Goal: Transaction & Acquisition: Purchase product/service

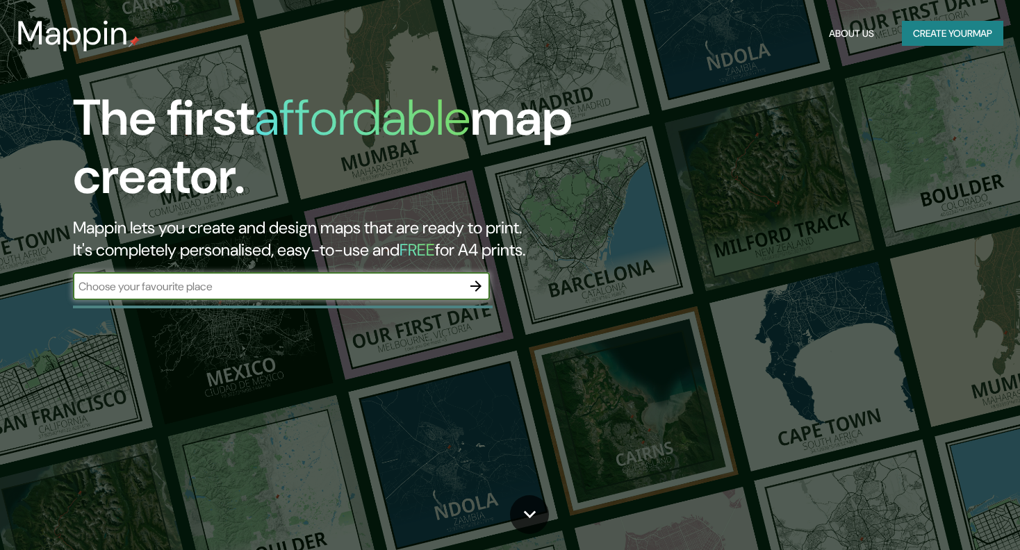
click at [263, 296] on div "​" at bounding box center [281, 286] width 417 height 28
type input "achao"
click at [475, 288] on icon "button" at bounding box center [475, 286] width 17 height 17
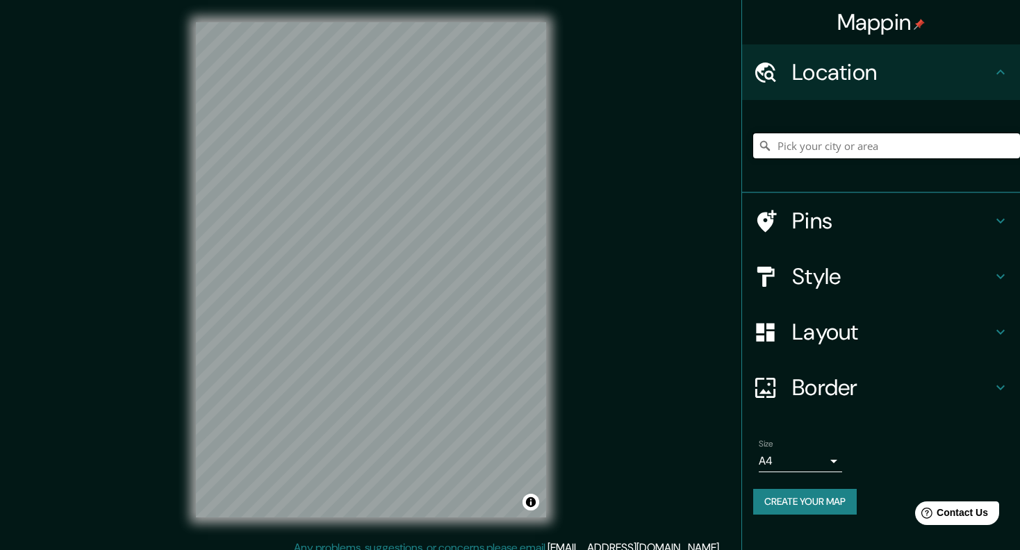
click at [810, 147] on input "Pick your city or area" at bounding box center [886, 145] width 267 height 25
type input "[GEOGRAPHIC_DATA], [GEOGRAPHIC_DATA], [GEOGRAPHIC_DATA], [GEOGRAPHIC_DATA]"
click at [558, 342] on div "© Mapbox © OpenStreetMap Improve this map" at bounding box center [371, 270] width 394 height 540
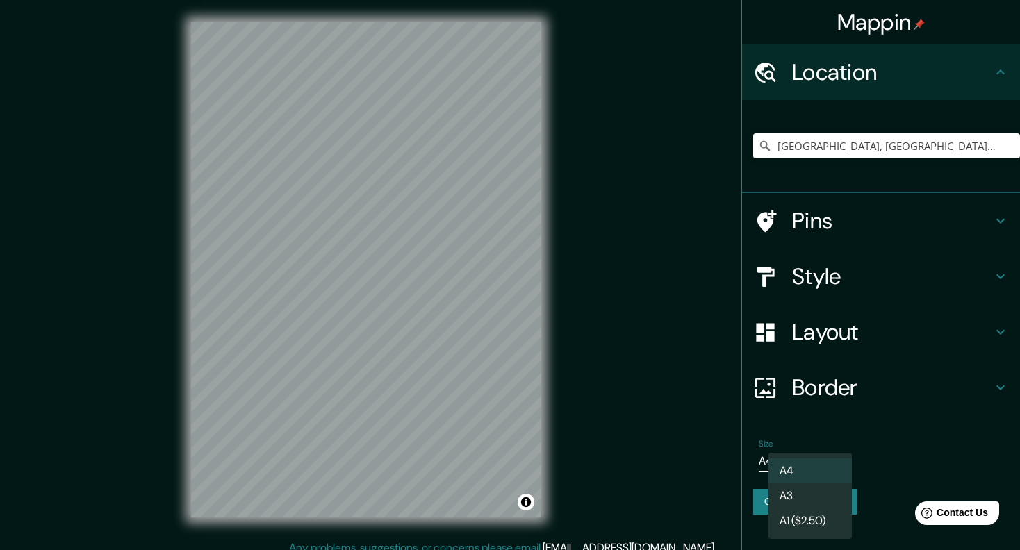
click at [805, 470] on body "Mappin Location [GEOGRAPHIC_DATA], [GEOGRAPHIC_DATA], [GEOGRAPHIC_DATA], [GEOGR…" at bounding box center [510, 275] width 1020 height 550
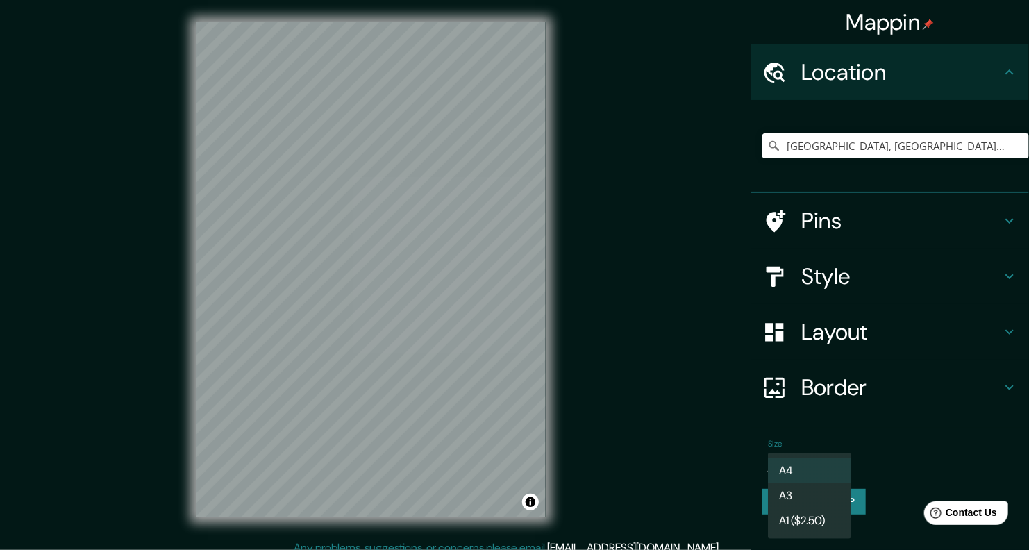
click at [817, 524] on li "A1 ($2.50)" at bounding box center [809, 520] width 83 height 25
type input "a3"
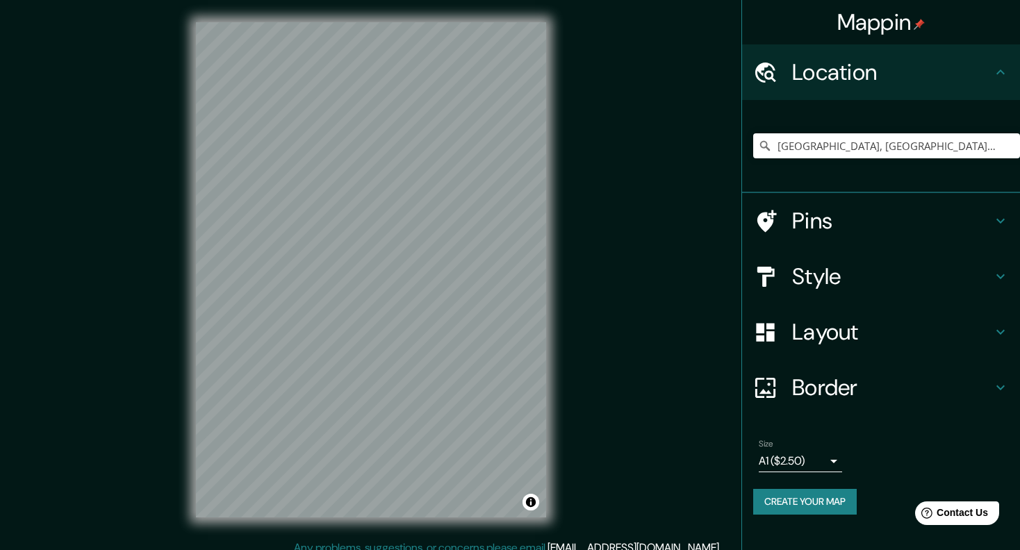
click at [835, 274] on h4 "Style" at bounding box center [892, 277] width 200 height 28
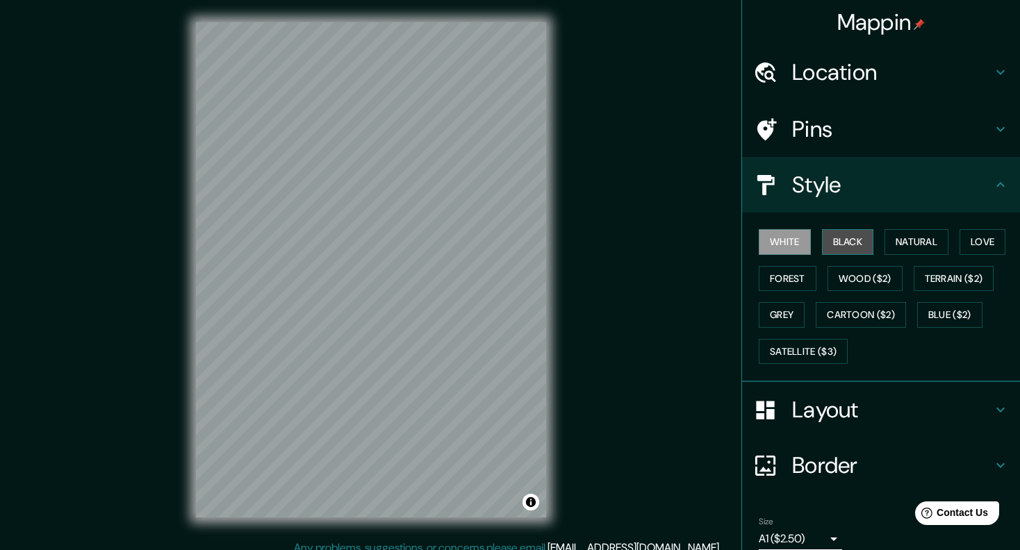
click at [841, 242] on button "Black" at bounding box center [848, 242] width 52 height 26
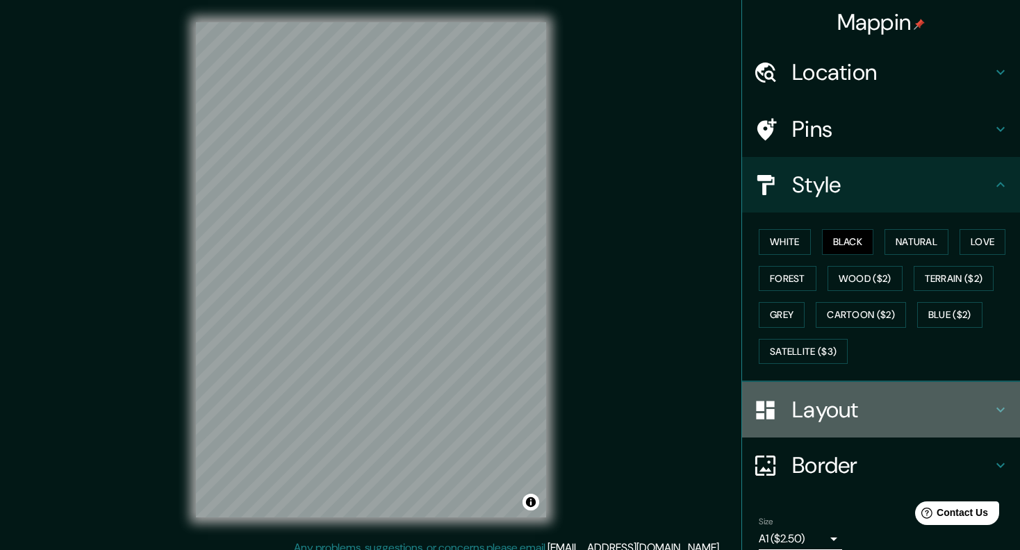
click at [842, 399] on h4 "Layout" at bounding box center [892, 410] width 200 height 28
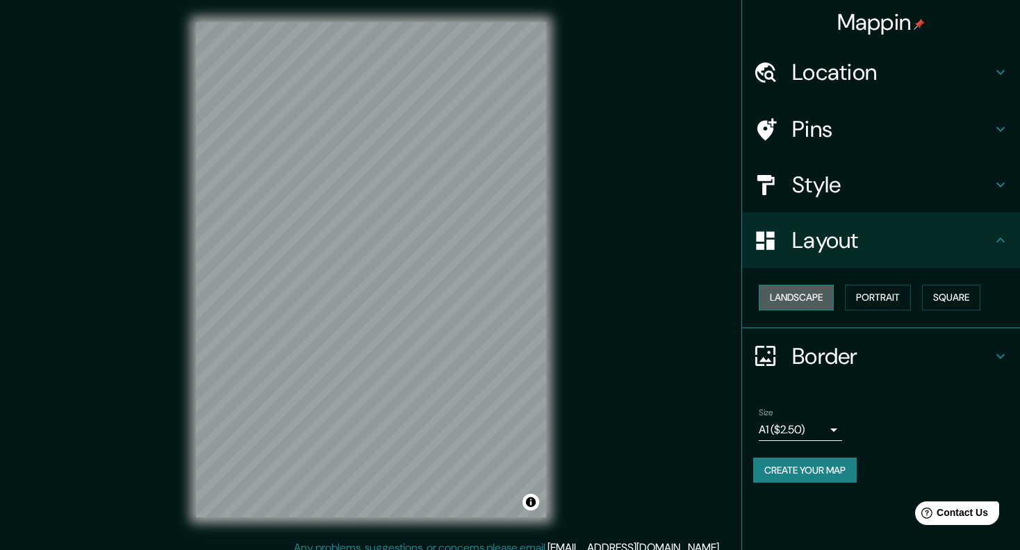
click at [808, 298] on button "Landscape" at bounding box center [795, 298] width 75 height 26
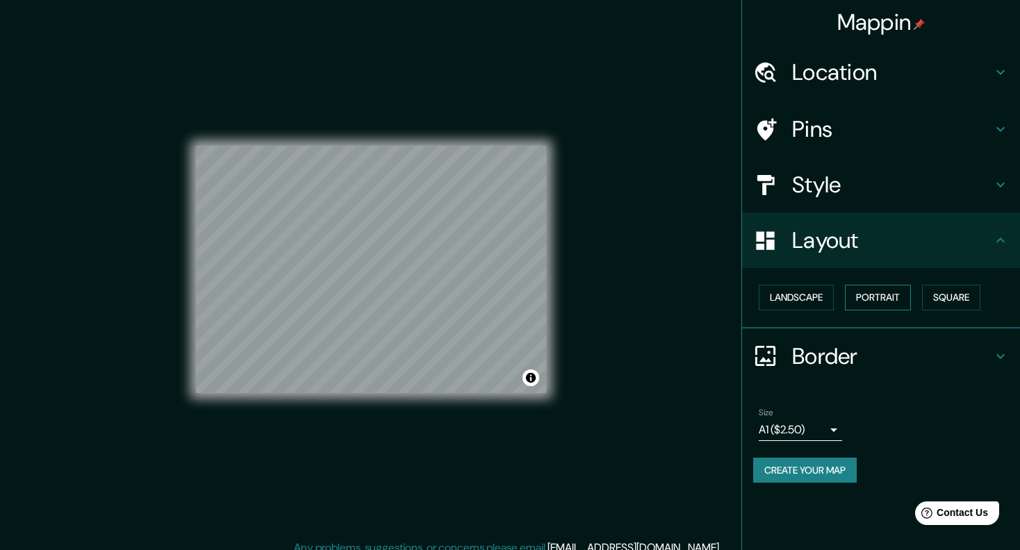
click at [869, 299] on button "Portrait" at bounding box center [877, 298] width 66 height 26
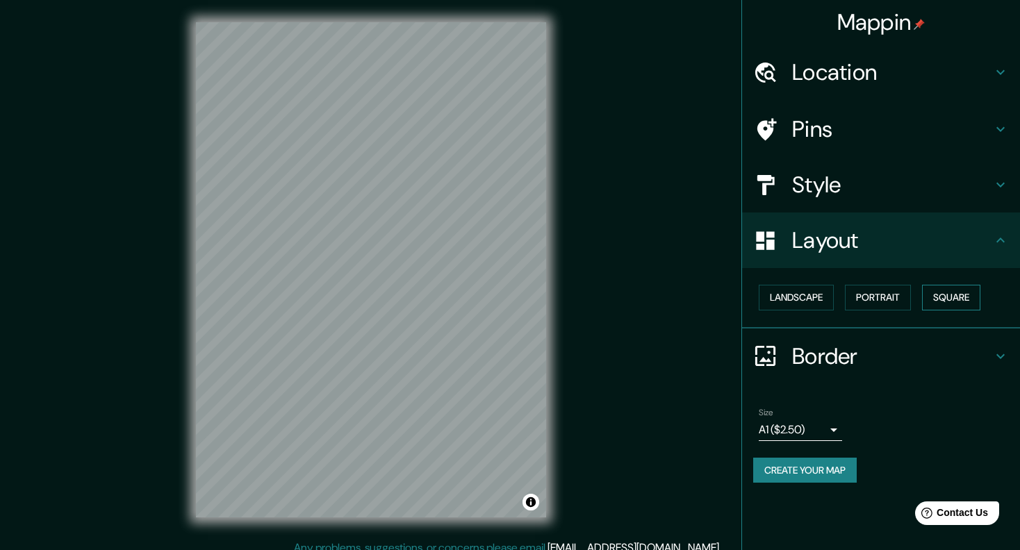
click at [935, 294] on button "Square" at bounding box center [951, 298] width 58 height 26
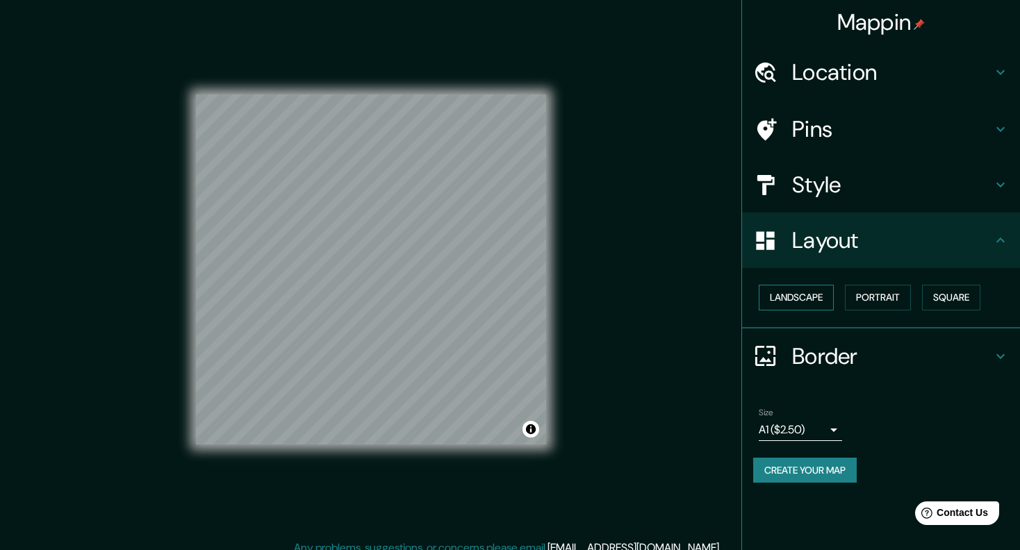
click at [808, 301] on button "Landscape" at bounding box center [795, 298] width 75 height 26
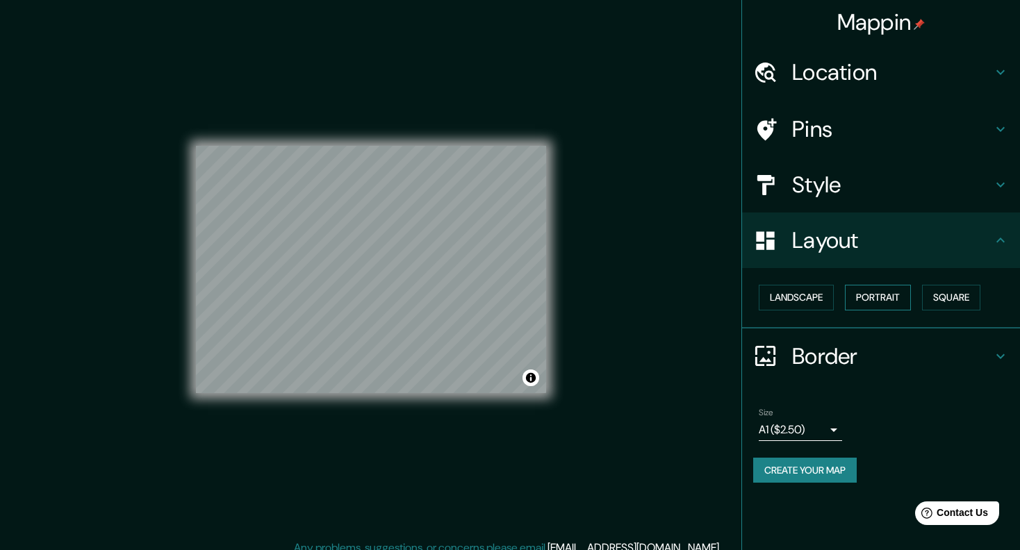
click at [879, 297] on button "Portrait" at bounding box center [877, 298] width 66 height 26
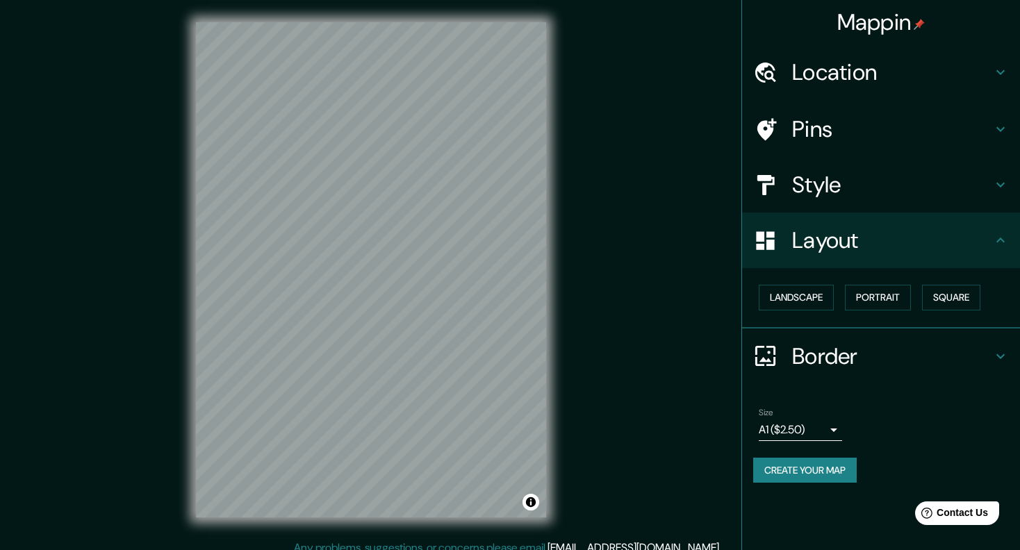
click at [563, 314] on div "© Mapbox © OpenStreetMap Improve this map" at bounding box center [371, 270] width 394 height 540
click at [1000, 126] on icon at bounding box center [1000, 129] width 17 height 17
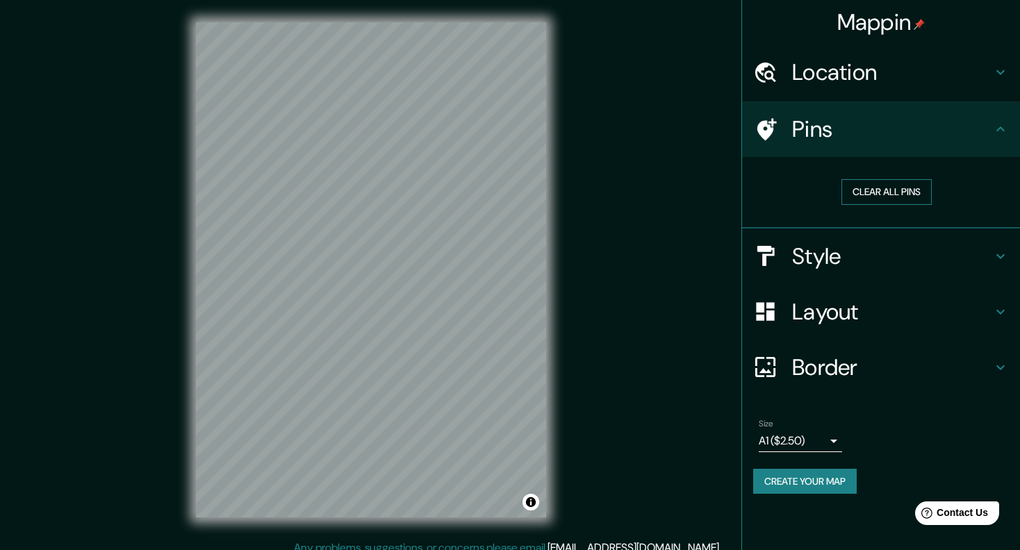
click at [916, 188] on button "Clear all pins" at bounding box center [886, 192] width 90 height 26
click at [997, 257] on icon at bounding box center [1000, 256] width 17 height 17
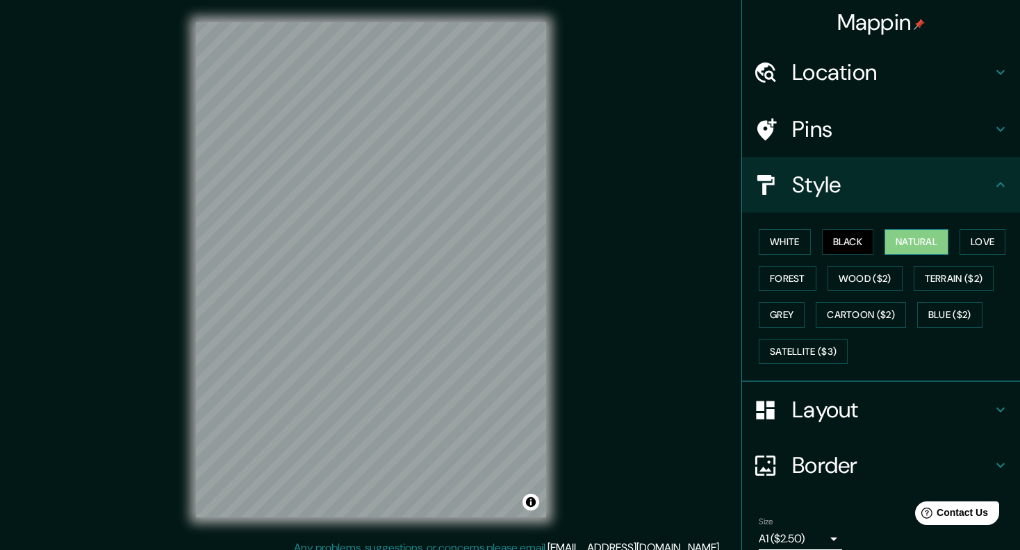
click at [913, 245] on button "Natural" at bounding box center [916, 242] width 64 height 26
click at [968, 243] on button "Love" at bounding box center [982, 242] width 46 height 26
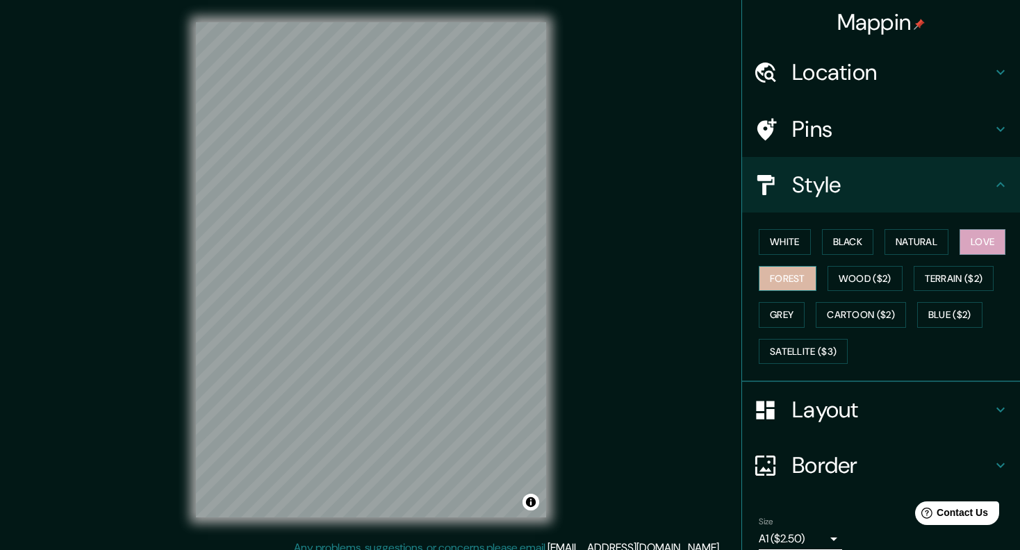
click at [790, 277] on button "Forest" at bounding box center [787, 279] width 58 height 26
click at [782, 240] on button "White" at bounding box center [784, 242] width 52 height 26
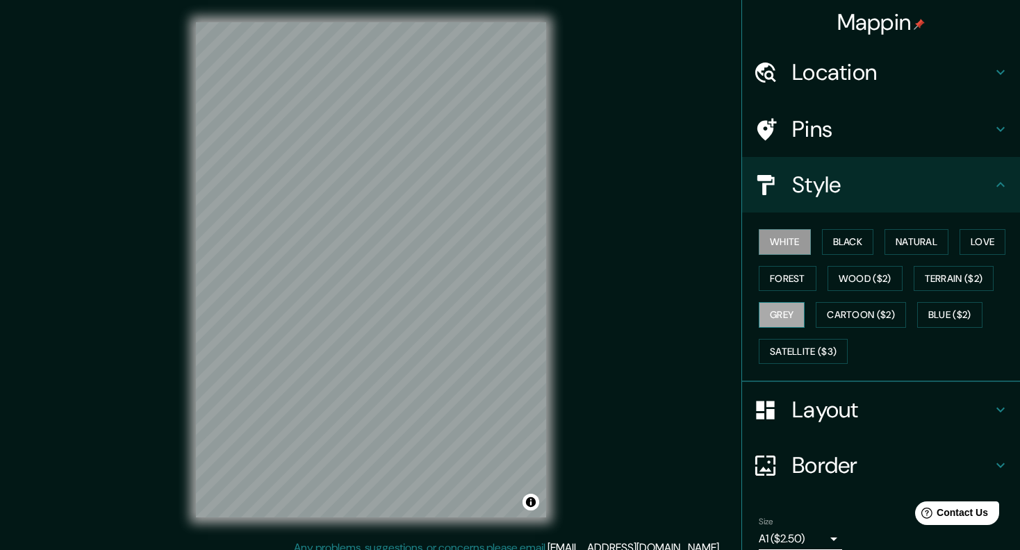
click at [775, 311] on button "Grey" at bounding box center [781, 315] width 46 height 26
click at [788, 346] on button "Satellite ($3)" at bounding box center [802, 352] width 89 height 26
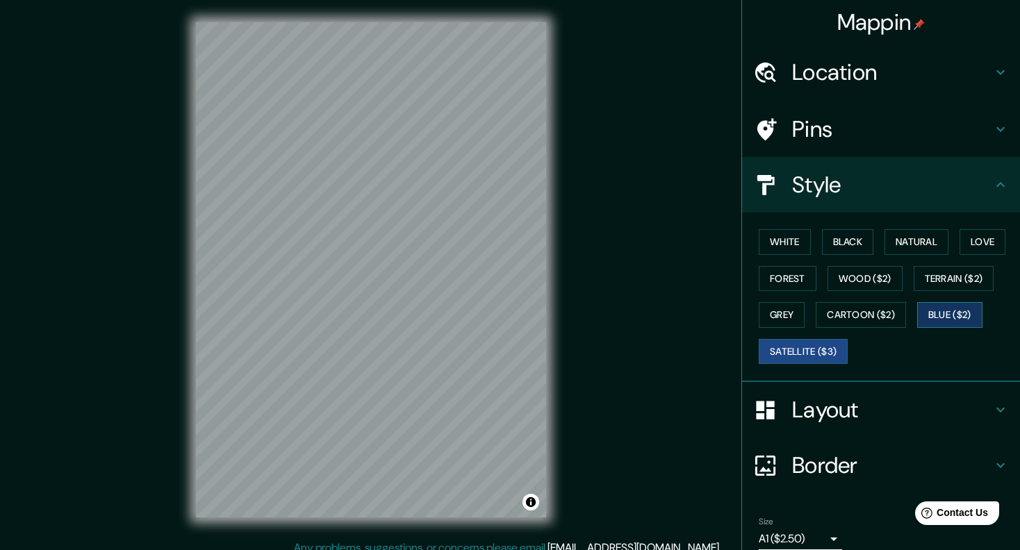
click at [927, 310] on button "Blue ($2)" at bounding box center [949, 315] width 65 height 26
click at [874, 318] on button "Cartoon ($2)" at bounding box center [860, 315] width 90 height 26
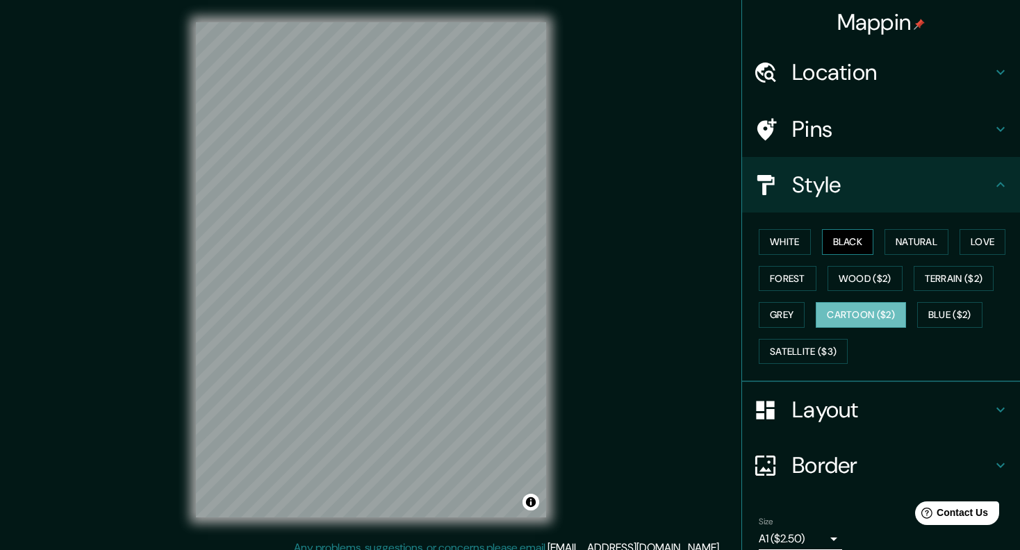
click at [842, 244] on button "Black" at bounding box center [848, 242] width 52 height 26
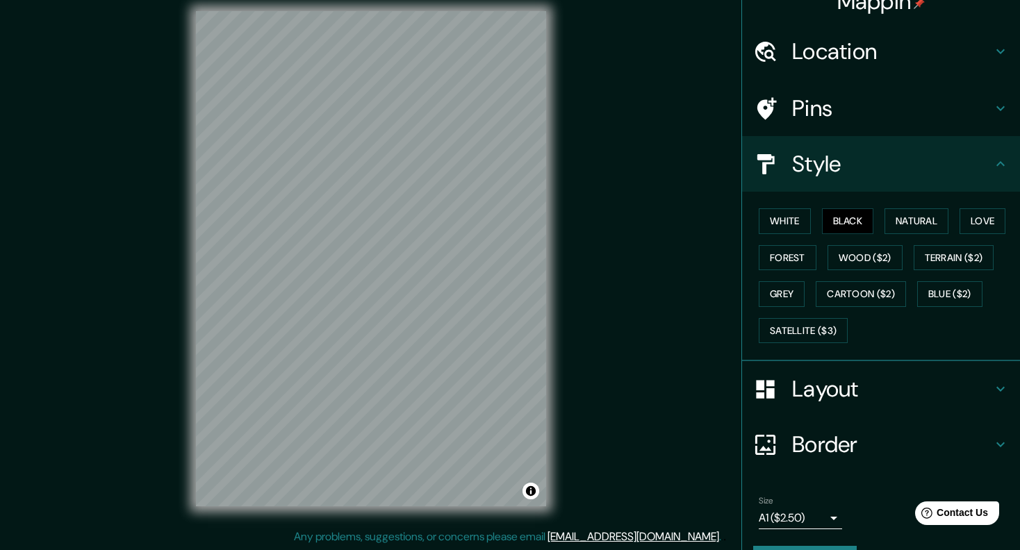
scroll to position [56, 0]
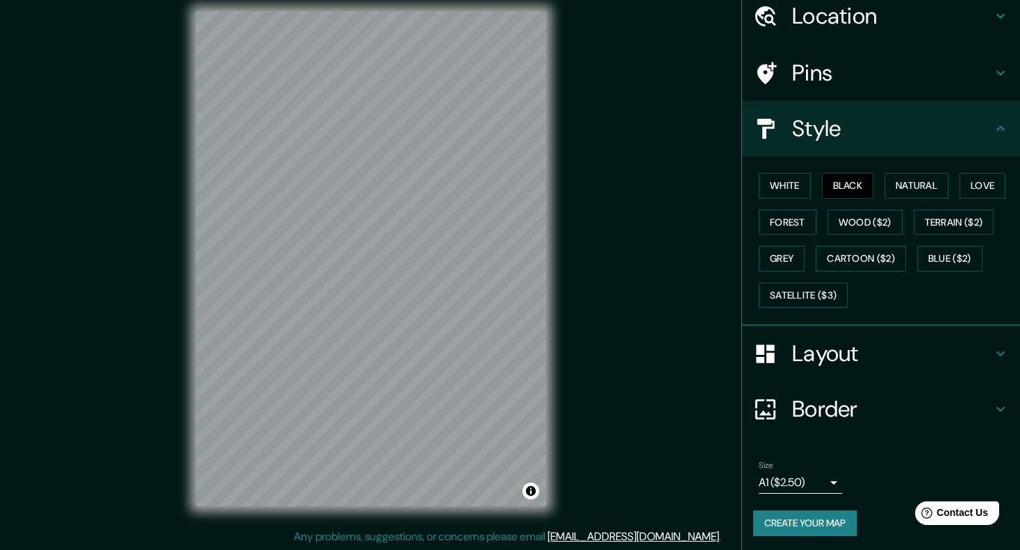
click at [191, 185] on div "© Mapbox © OpenStreetMap Improve this map" at bounding box center [371, 259] width 394 height 540
click at [144, 263] on div "Mappin Location [GEOGRAPHIC_DATA], [GEOGRAPHIC_DATA], [GEOGRAPHIC_DATA], [GEOGR…" at bounding box center [510, 270] width 1020 height 562
